Goal: Task Accomplishment & Management: Use online tool/utility

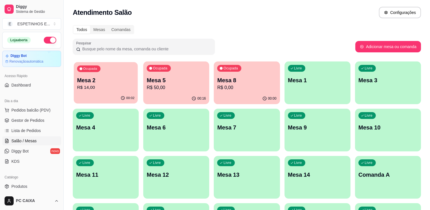
click at [83, 90] on p "R$ 14,00" at bounding box center [105, 87] width 57 height 7
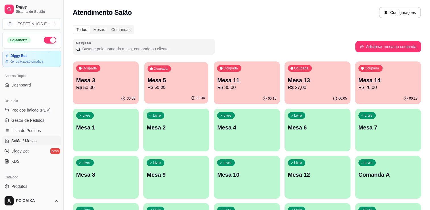
click at [156, 89] on p "R$ 50,00" at bounding box center [175, 87] width 57 height 7
